Goal: Check status

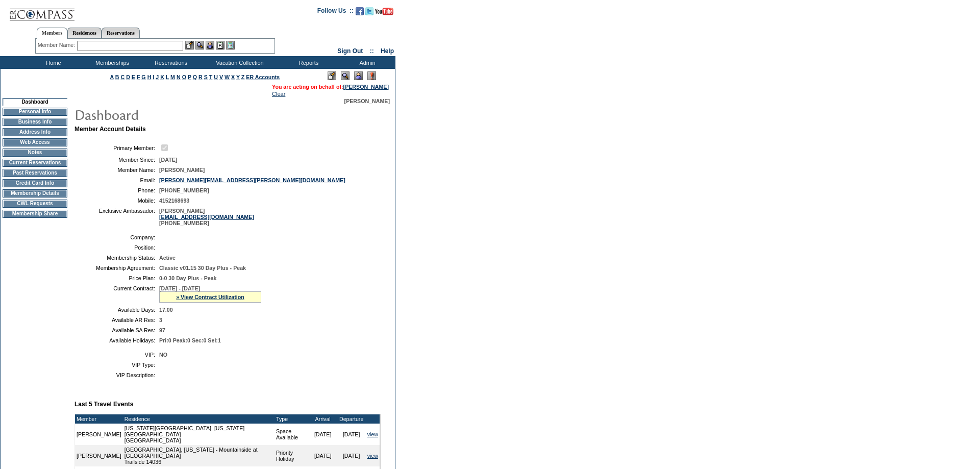
scroll to position [152, 0]
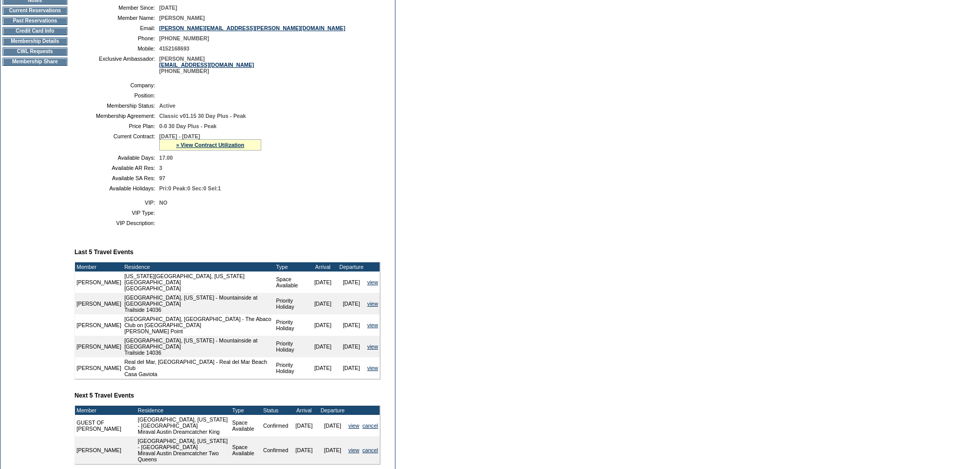
click at [244, 151] on div "» View Contract Utilization" at bounding box center [210, 144] width 102 height 11
click at [243, 148] on link "» View Contract Utilization" at bounding box center [210, 145] width 68 height 6
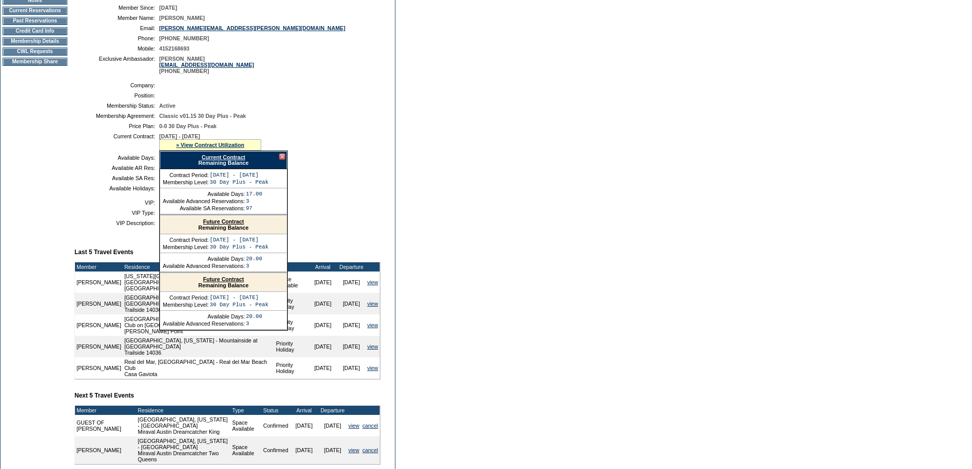
click at [244, 160] on link "Current Contract" at bounding box center [223, 157] width 43 height 6
click at [282, 160] on div at bounding box center [282, 157] width 6 height 6
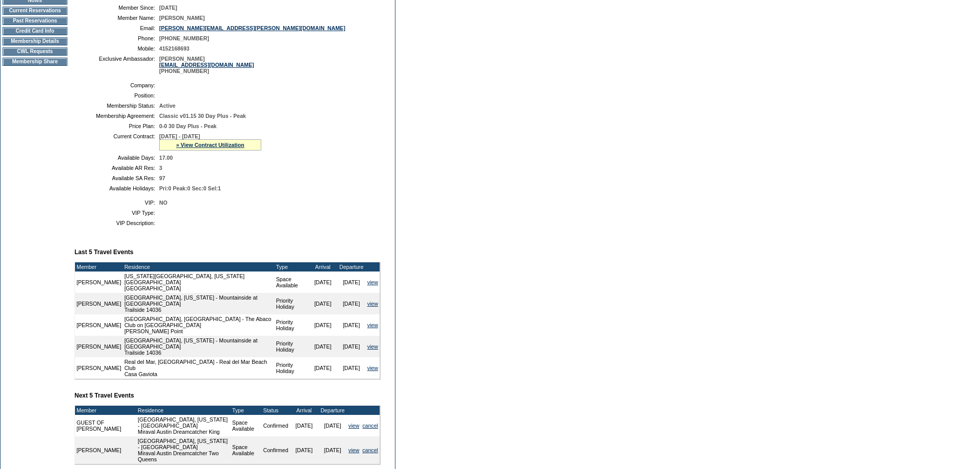
scroll to position [0, 0]
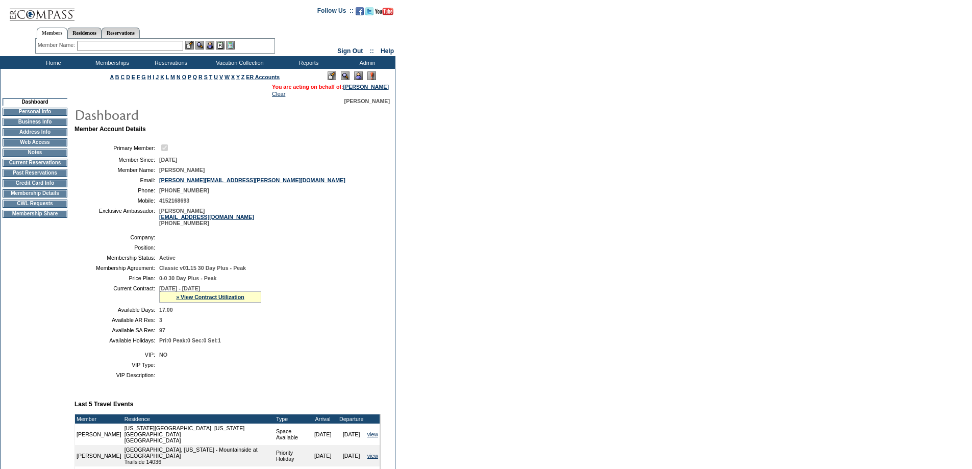
click at [53, 62] on td "Home" at bounding box center [52, 62] width 59 height 13
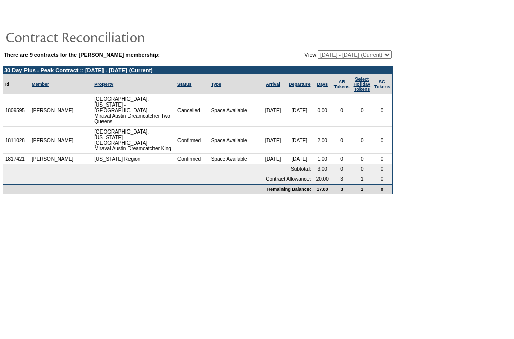
click at [388, 56] on select "[DATE] - [DATE] [DATE] - [DATE] [DATE] - [DATE] [DATE] - [DATE] [DATE] - [DATE]…" at bounding box center [355, 55] width 74 height 8
select select "121984"
click at [318, 51] on select "[DATE] - [DATE] [DATE] - [DATE] [DATE] - [DATE] [DATE] - [DATE] [DATE] - [DATE]…" at bounding box center [355, 55] width 74 height 8
